Goal: Task Accomplishment & Management: Use online tool/utility

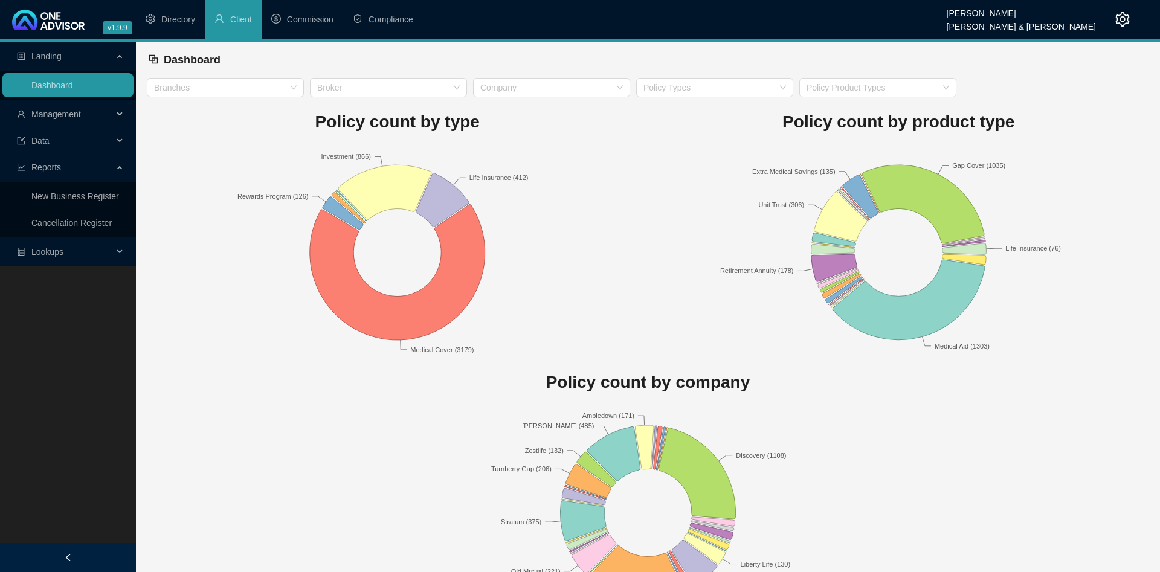
click at [62, 113] on span "Management" at bounding box center [56, 114] width 50 height 10
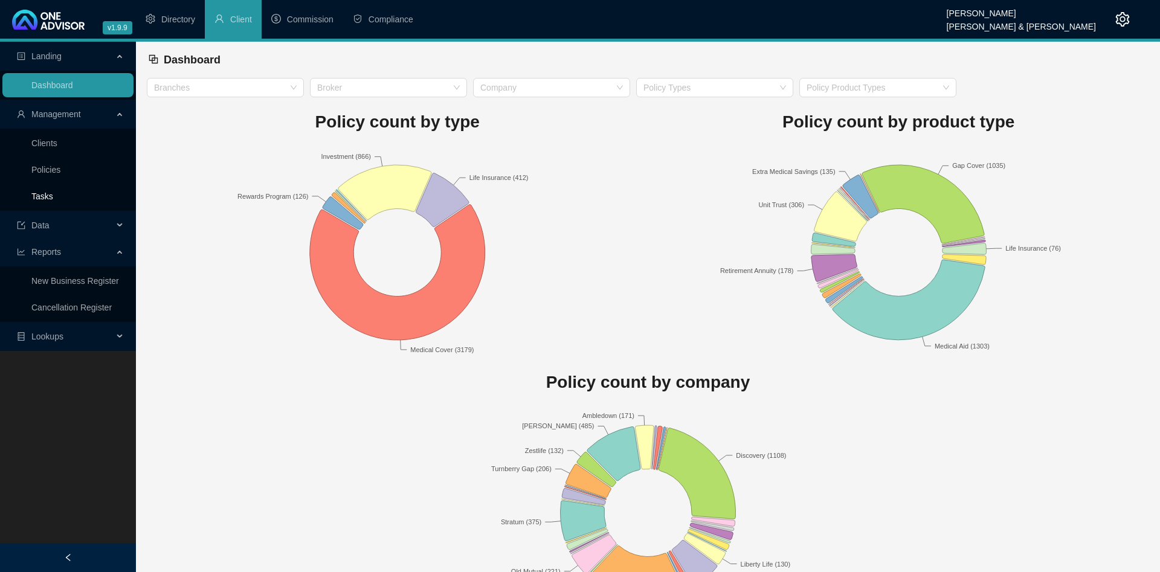
click at [53, 195] on link "Tasks" at bounding box center [42, 197] width 22 height 10
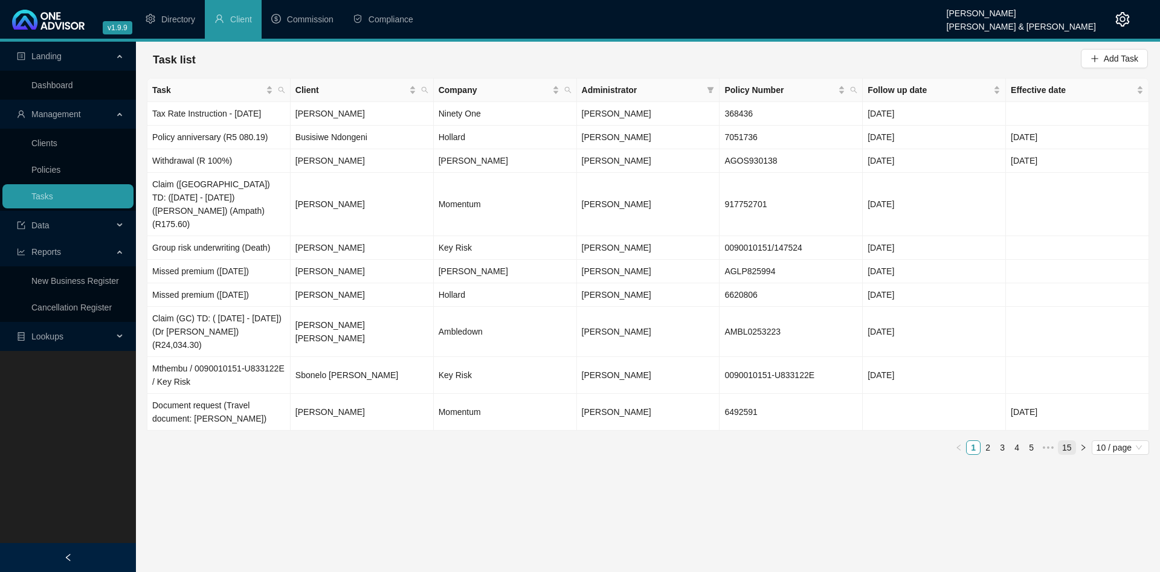
click at [1066, 441] on link "15" at bounding box center [1067, 447] width 17 height 13
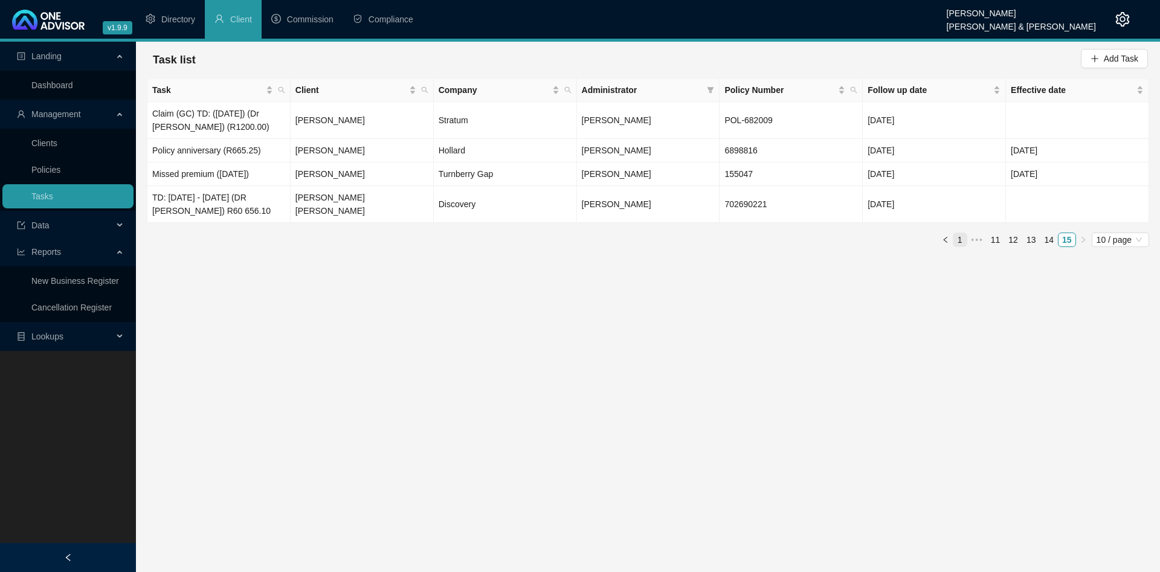
click at [965, 241] on link "1" at bounding box center [960, 239] width 13 height 13
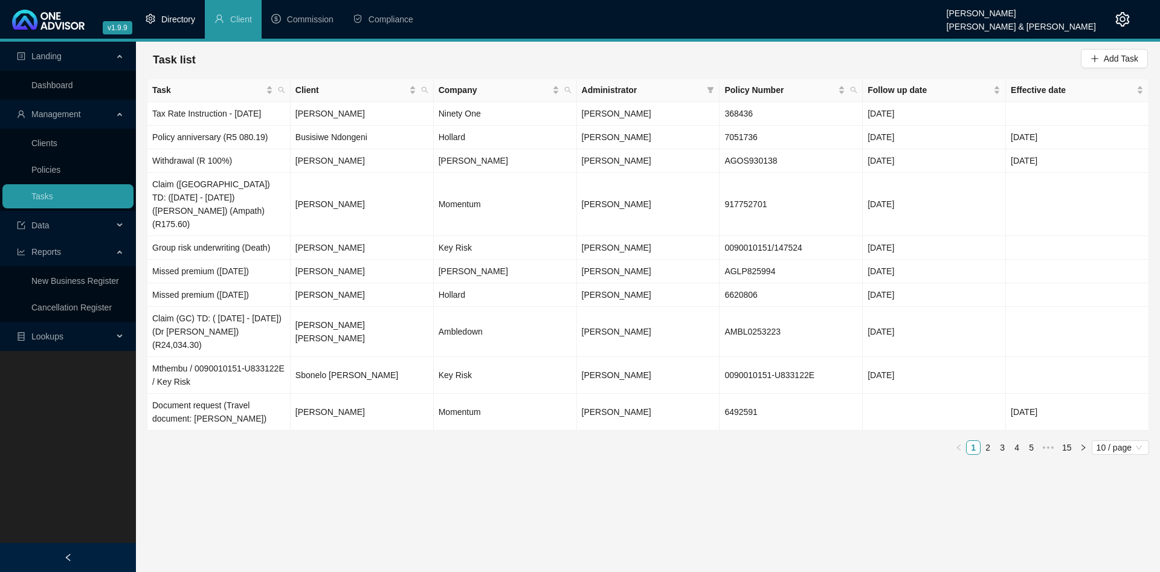
click at [171, 24] on span "Directory" at bounding box center [178, 20] width 34 height 10
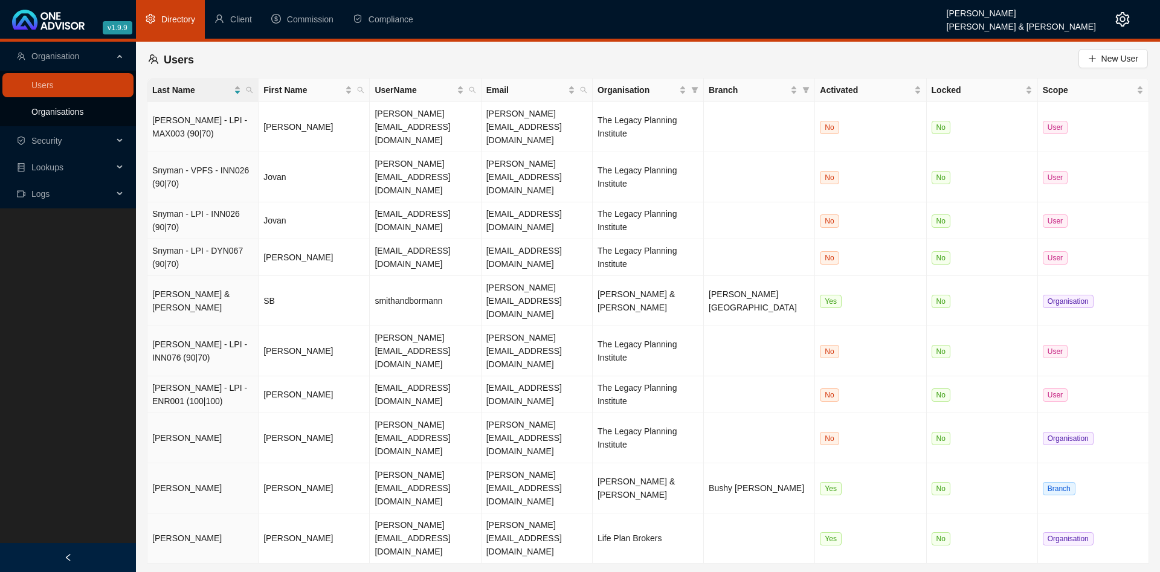
click at [56, 109] on link "Organisations" at bounding box center [57, 112] width 52 height 10
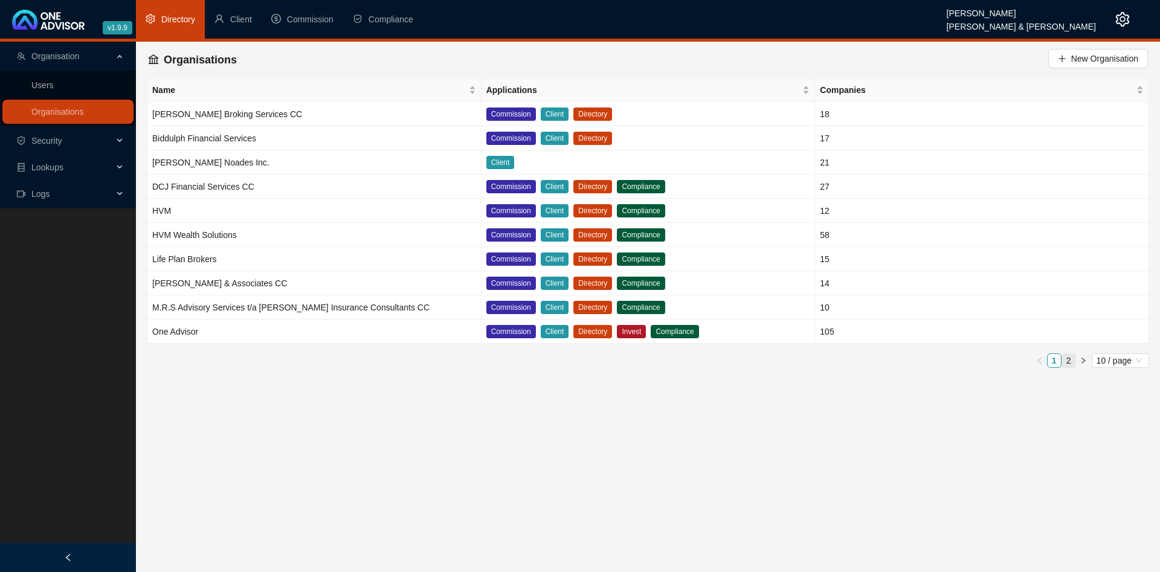
click at [1075, 354] on li "2" at bounding box center [1069, 361] width 15 height 15
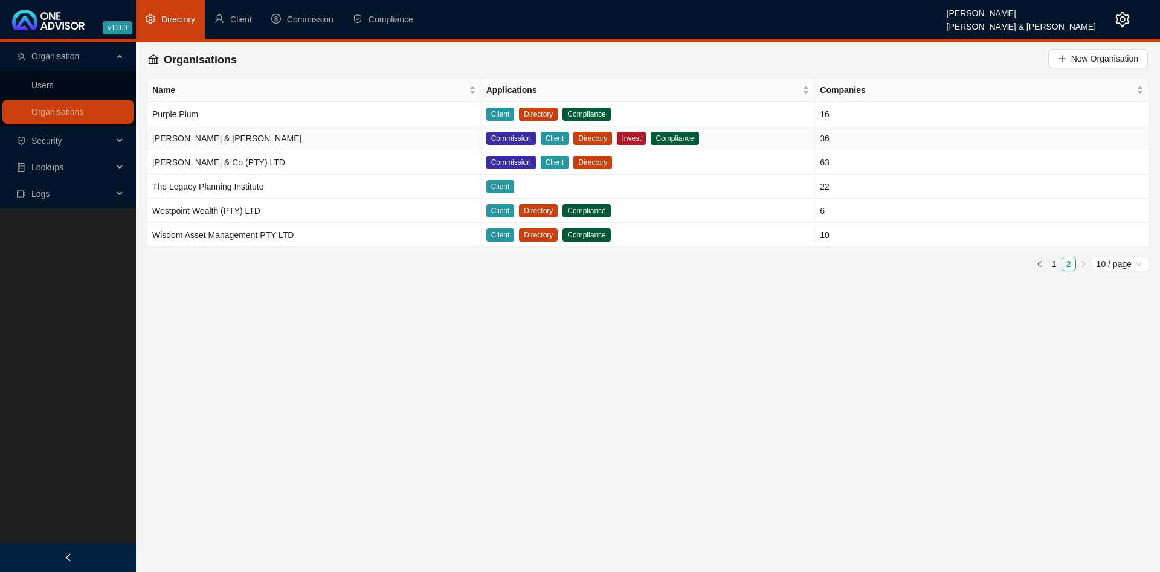
click at [298, 134] on td "[PERSON_NAME] & [PERSON_NAME]" at bounding box center [314, 138] width 334 height 24
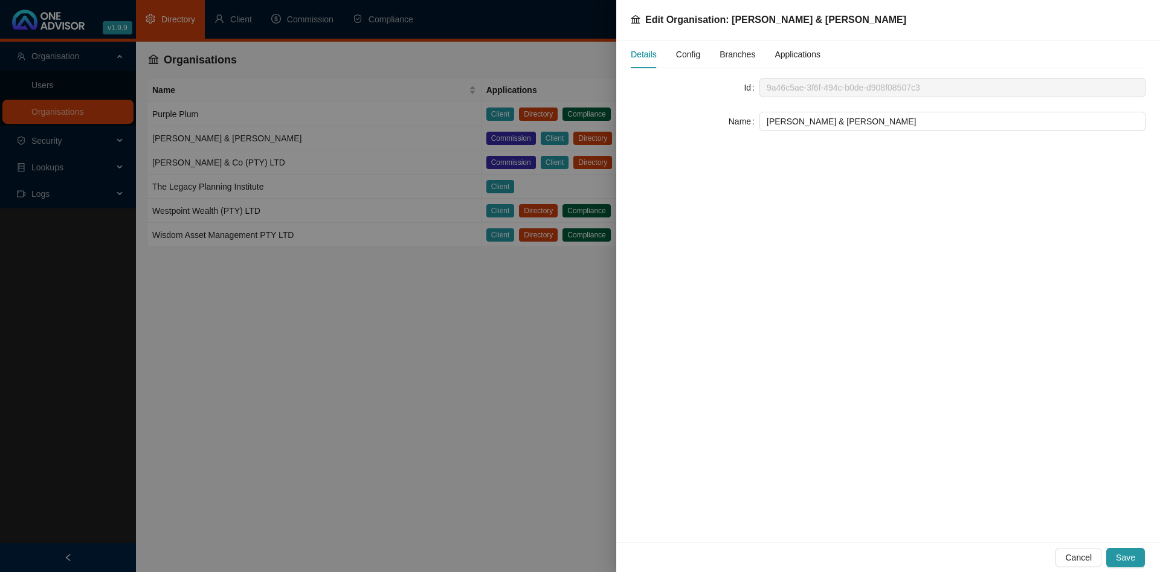
click at [693, 63] on div "Config" at bounding box center [688, 54] width 24 height 28
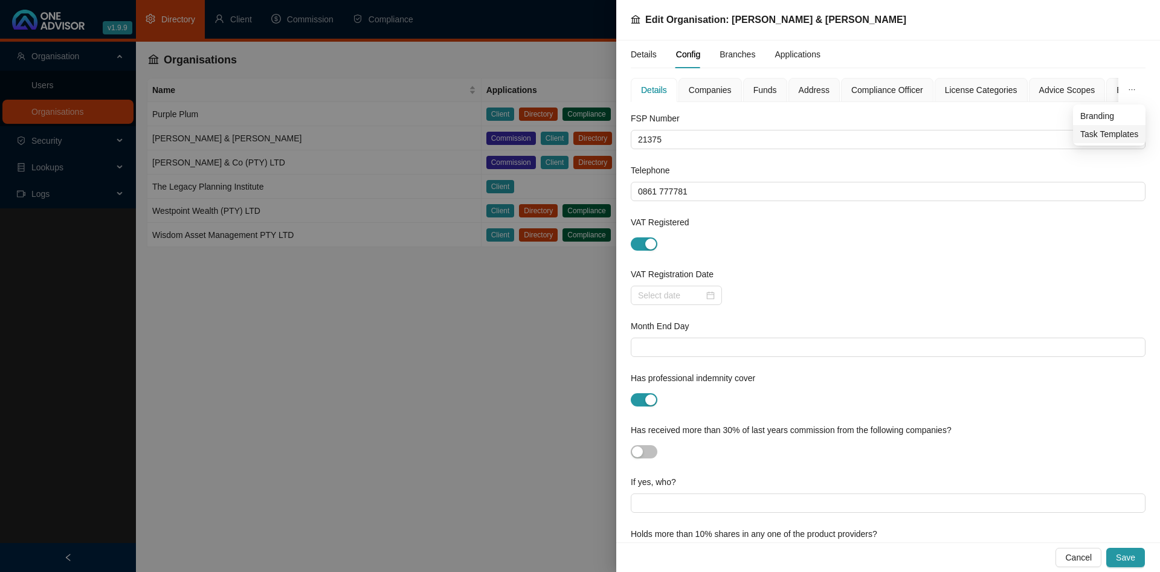
click at [1107, 132] on span "Task Templates" at bounding box center [1110, 134] width 58 height 13
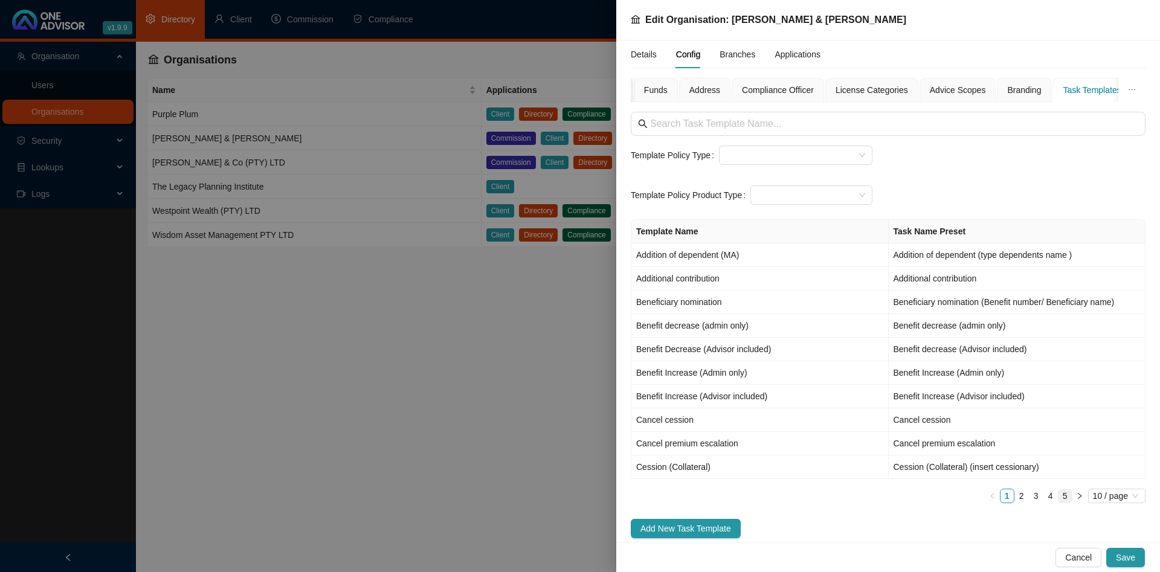
click at [1065, 495] on link "5" at bounding box center [1065, 496] width 13 height 13
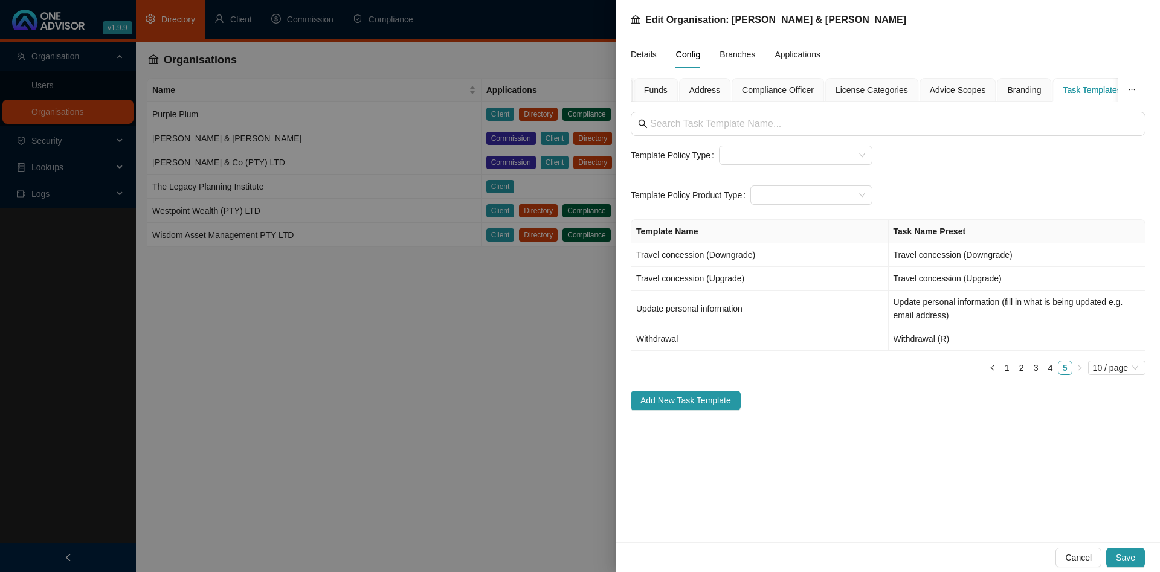
click at [385, 314] on div at bounding box center [580, 286] width 1160 height 572
